Goal: Transaction & Acquisition: Purchase product/service

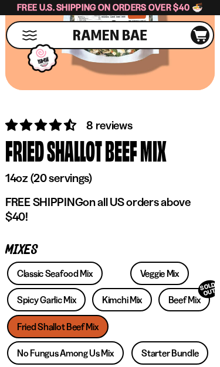
scroll to position [203, 0]
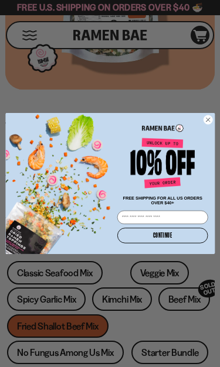
click at [203, 123] on div "POPUP Form" at bounding box center [162, 126] width 94 height 17
click at [211, 118] on circle "Close dialog" at bounding box center [207, 119] width 9 height 9
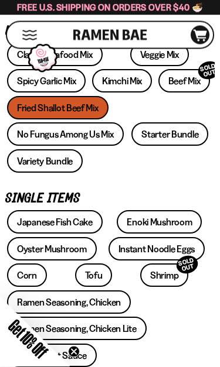
scroll to position [421, 0]
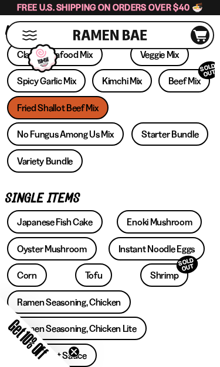
click at [60, 105] on div "Classic Seafood Mix Veggie Mix Spicy Garlic Mix Kimchi Mix Beef Mix SOLD OUT" at bounding box center [109, 109] width 209 height 133
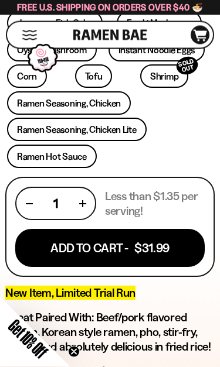
scroll to position [621, 0]
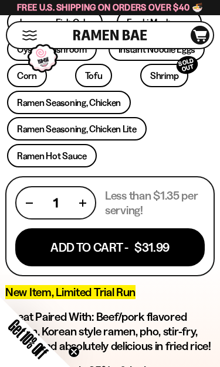
click at [98, 247] on button "Add To Cart - $31.99" at bounding box center [109, 247] width 189 height 38
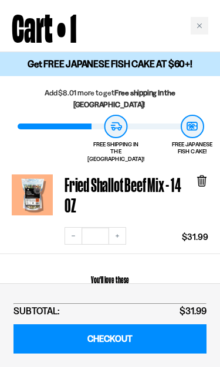
click at [37, 7] on h2 "Cart • 1" at bounding box center [44, 25] width 65 height 37
click at [197, 23] on icon "Close cart" at bounding box center [199, 26] width 6 height 6
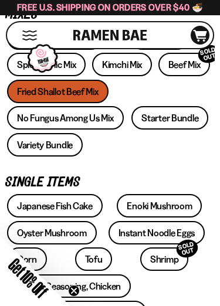
scroll to position [437, 0]
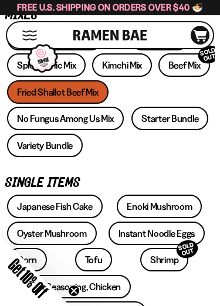
click at [170, 66] on link "Beef Mix SOLD OUT" at bounding box center [184, 64] width 52 height 23
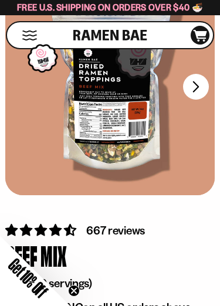
scroll to position [89, 0]
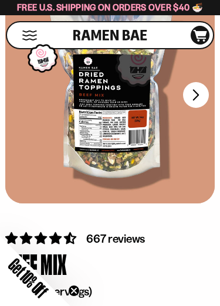
click at [194, 91] on button "FADCB6FD-DFAB-4417-9F21-029242090B77" at bounding box center [196, 95] width 26 height 26
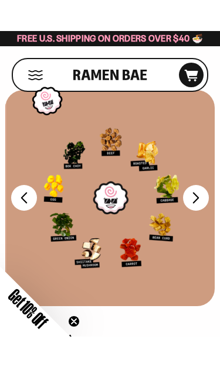
scroll to position [18, 0]
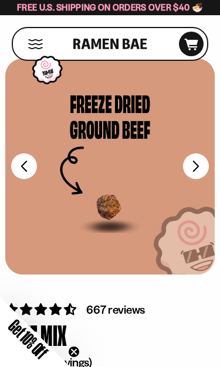
click at [197, 161] on button "FADCB6FD-DFAB-4417-9F21-029242090B77" at bounding box center [196, 166] width 26 height 26
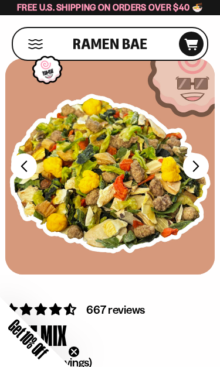
click at [200, 162] on button "FADCB6FD-DFAB-4417-9F21-029242090B77" at bounding box center [196, 166] width 26 height 26
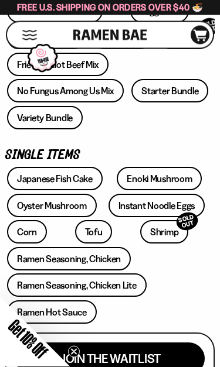
scroll to position [465, 0]
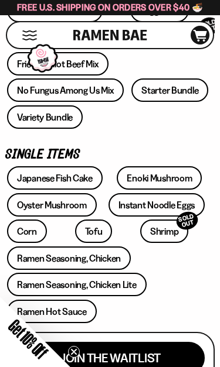
click at [58, 118] on link "Variety Bundle" at bounding box center [45, 116] width 76 height 23
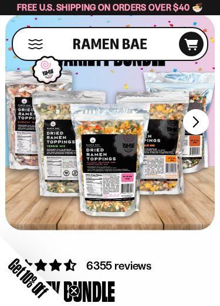
scroll to position [61, 0]
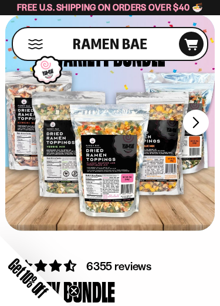
click at [193, 126] on button "FADCB6FD-DFAB-4417-9F21-029242090B77" at bounding box center [196, 122] width 26 height 26
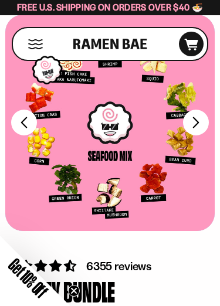
click at [197, 121] on button "FADCB6FD-DFAB-4417-9F21-029242090B77" at bounding box center [196, 122] width 26 height 26
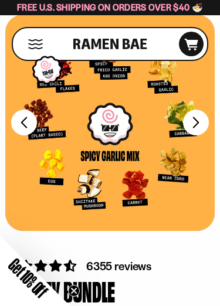
click at [183, 128] on button "FADCB6FD-DFAB-4417-9F21-029242090B77" at bounding box center [196, 122] width 26 height 26
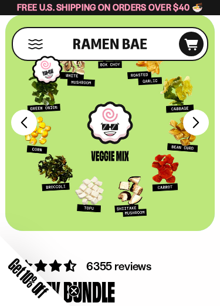
click at [193, 124] on button "FADCB6FD-DFAB-4417-9F21-029242090B77" at bounding box center [196, 122] width 26 height 26
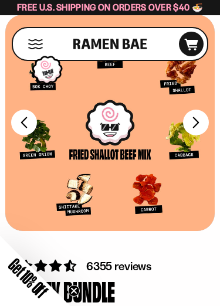
click at [192, 126] on button "FADCB6FD-DFAB-4417-9F21-029242090B77" at bounding box center [196, 122] width 26 height 26
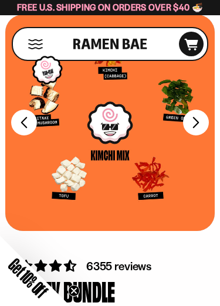
click at [194, 123] on button "FADCB6FD-DFAB-4417-9F21-029242090B77" at bounding box center [196, 122] width 26 height 26
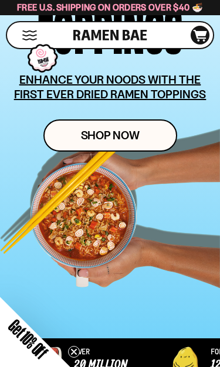
scroll to position [185, 0]
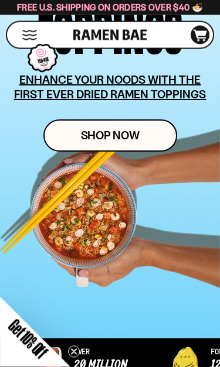
click at [136, 133] on span "Shop Now" at bounding box center [110, 136] width 59 height 12
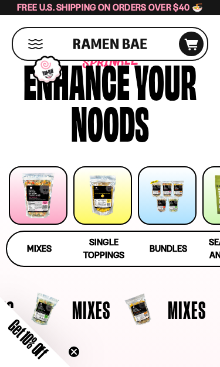
scroll to position [71, 0]
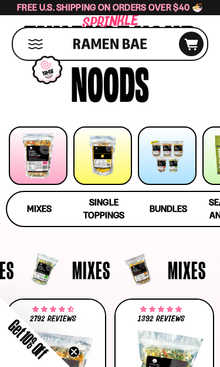
click at [44, 152] on div at bounding box center [38, 155] width 59 height 59
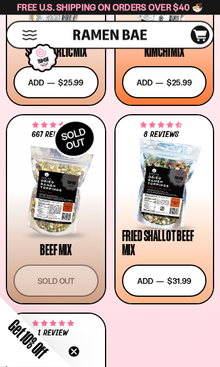
scroll to position [653, 0]
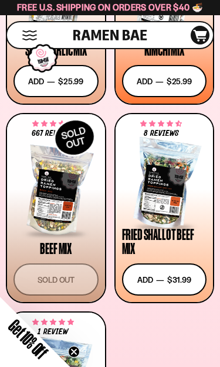
click at [155, 277] on button "Add to cart Add — Regular price $31.99 Regular price Sale price $31.99 Unit pri…" at bounding box center [164, 279] width 85 height 32
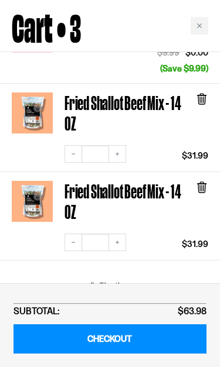
scroll to position [150, 0]
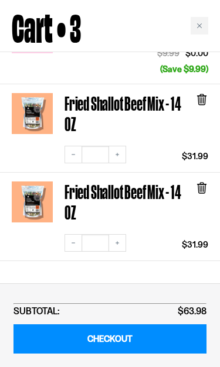
click at [68, 234] on button "Decrease quantity" at bounding box center [73, 243] width 18 height 18
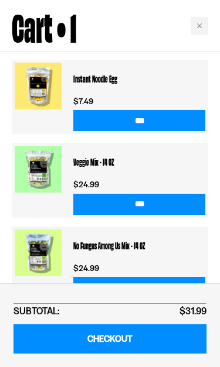
scroll to position [246, 0]
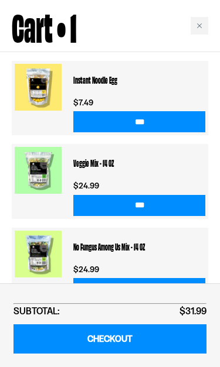
click at [196, 29] on div "Close cart" at bounding box center [199, 26] width 18 height 18
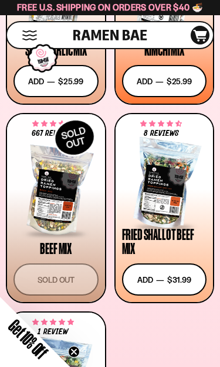
click at [198, 33] on icon at bounding box center [199, 36] width 13 height 12
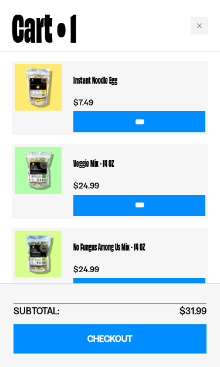
click at [199, 25] on icon "Close cart" at bounding box center [199, 26] width 6 height 6
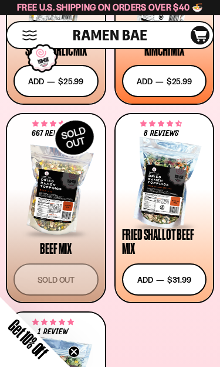
click at [159, 280] on button "Add to cart Add — Regular price $31.99 Regular price Sale price $31.99 Unit pri…" at bounding box center [164, 279] width 85 height 32
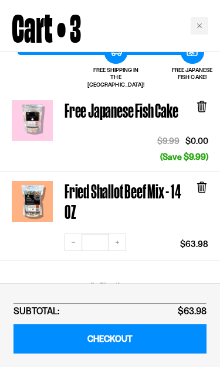
scroll to position [61, 0]
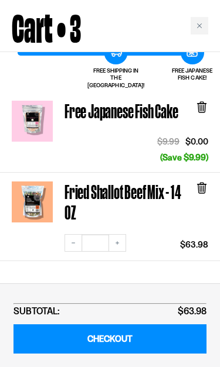
click at [80, 334] on link "CHECKOUT" at bounding box center [109, 339] width 193 height 30
